Goal: Find specific page/section: Find specific page/section

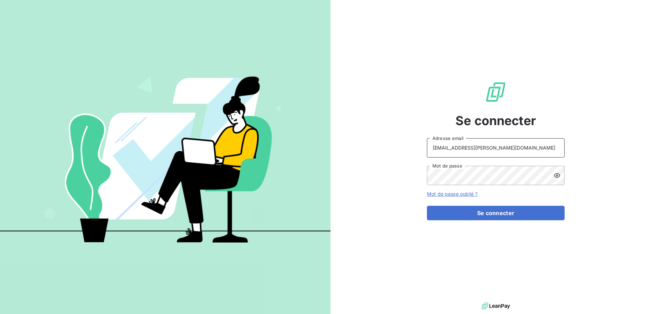
click at [520, 155] on input "[EMAIL_ADDRESS][PERSON_NAME][DOMAIN_NAME]" at bounding box center [496, 147] width 138 height 19
type input "[EMAIL_ADDRESS][PERSON_NAME][DOMAIN_NAME]"
click at [506, 209] on button "Se connecter" at bounding box center [496, 213] width 138 height 14
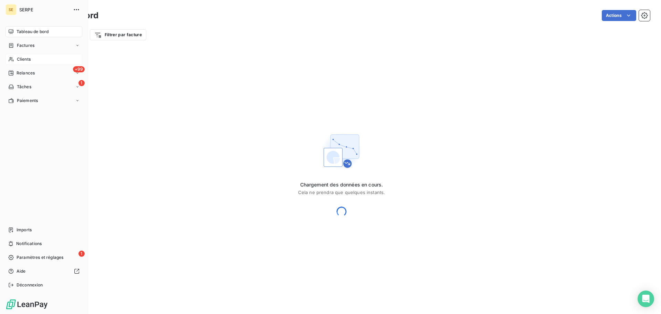
click at [18, 62] on span "Clients" at bounding box center [24, 59] width 14 height 6
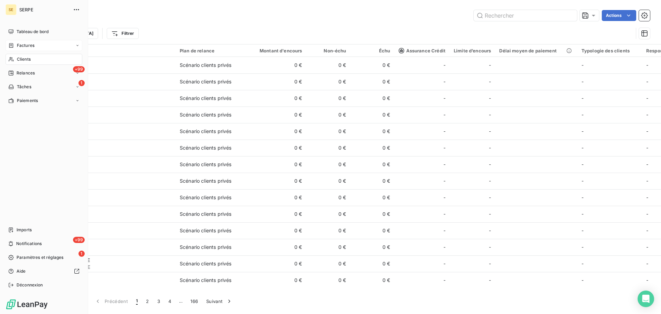
click at [17, 47] on span "Factures" at bounding box center [26, 45] width 18 height 6
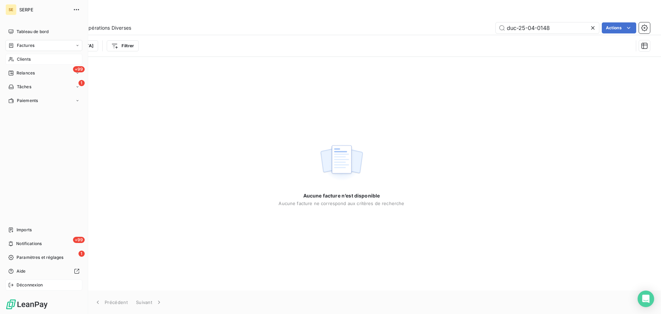
click at [18, 285] on span "Déconnexion" at bounding box center [30, 285] width 27 height 6
